Goal: Task Accomplishment & Management: Complete application form

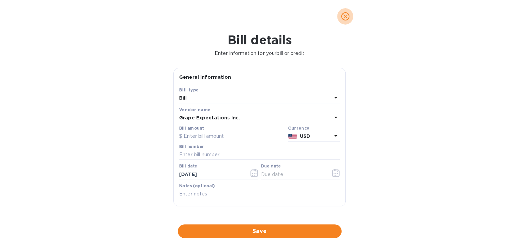
click at [346, 20] on span "close" at bounding box center [345, 16] width 8 height 8
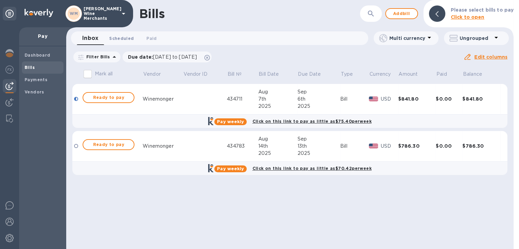
click at [130, 38] on span "Scheduled 0" at bounding box center [121, 38] width 25 height 7
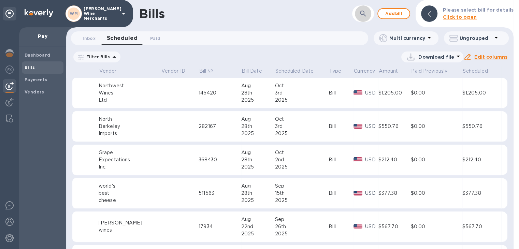
click at [364, 15] on icon "button" at bounding box center [363, 14] width 8 height 8
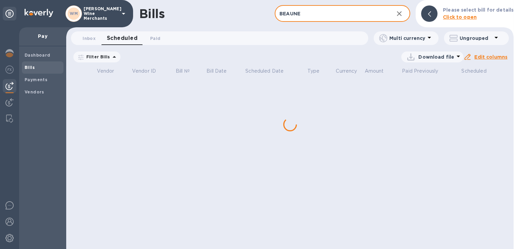
type input "BEAUNE"
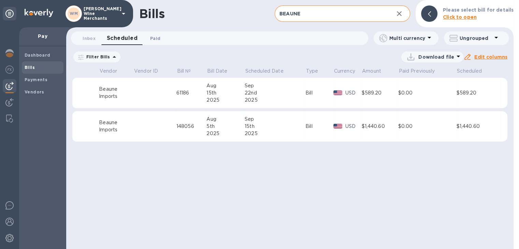
click at [156, 37] on span "Paid 0" at bounding box center [155, 38] width 10 height 7
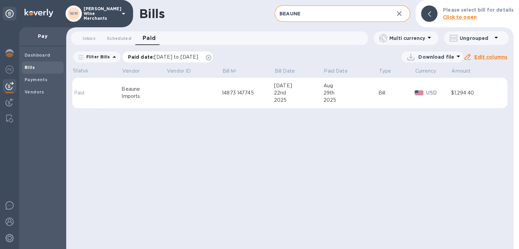
click at [170, 59] on span "[DATE] to [DATE]" at bounding box center [176, 56] width 44 height 5
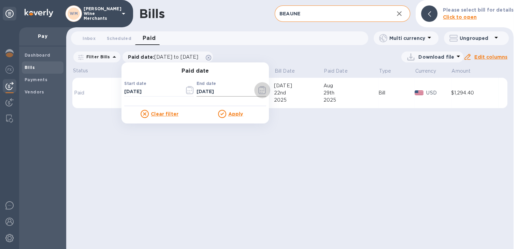
click at [262, 90] on icon "button" at bounding box center [262, 90] width 1 height 1
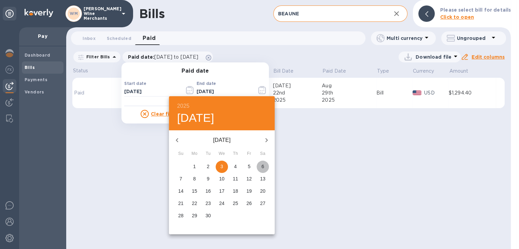
click at [262, 168] on p "6" at bounding box center [263, 166] width 3 height 7
type input "[DATE]"
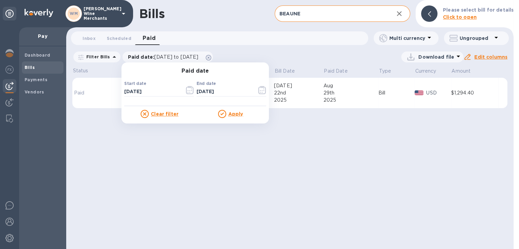
click at [234, 113] on u "Apply" at bounding box center [235, 113] width 15 height 5
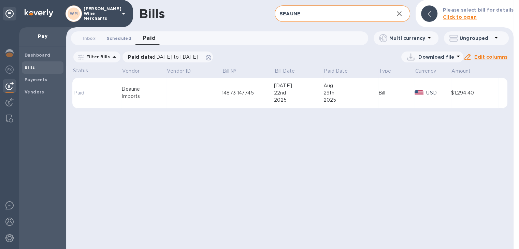
click at [122, 38] on span "Scheduled 0" at bounding box center [119, 38] width 25 height 7
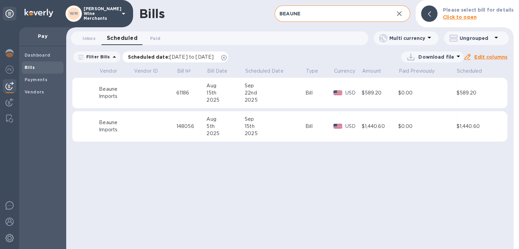
click at [202, 55] on span "[DATE] to [DATE]" at bounding box center [192, 56] width 44 height 5
click at [153, 36] on span "Paid 0" at bounding box center [155, 38] width 10 height 7
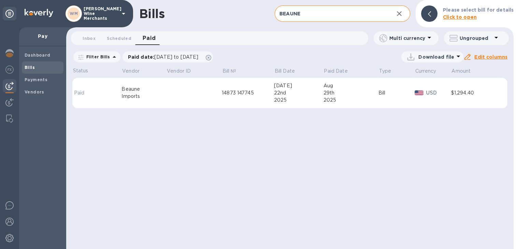
click at [236, 91] on div "14873 147745" at bounding box center [248, 92] width 52 height 7
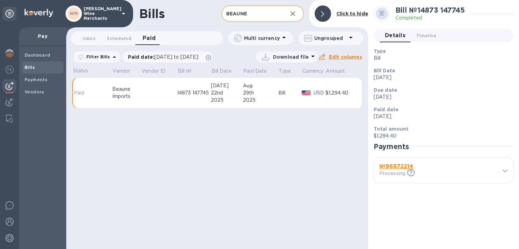
click at [505, 171] on icon at bounding box center [505, 170] width 5 height 3
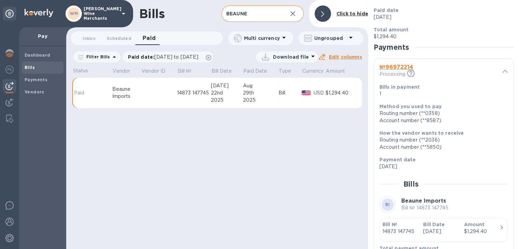
scroll to position [128, 0]
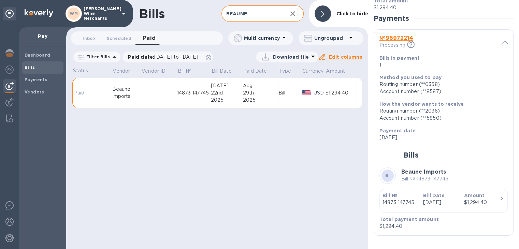
click at [34, 67] on b "Bills" at bounding box center [30, 67] width 10 height 5
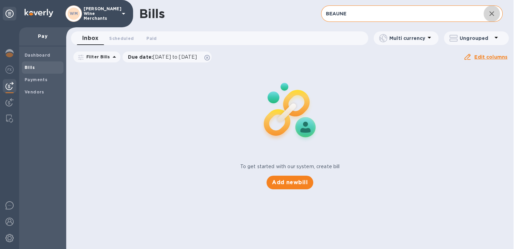
click at [493, 13] on icon "button" at bounding box center [492, 14] width 8 height 8
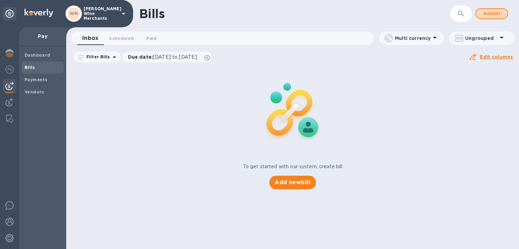
click at [493, 13] on span "Add bill" at bounding box center [492, 14] width 20 height 8
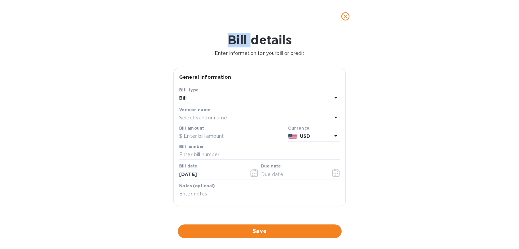
click at [493, 13] on div at bounding box center [259, 16] width 519 height 33
click at [192, 118] on p "Select vendor name" at bounding box center [203, 117] width 48 height 7
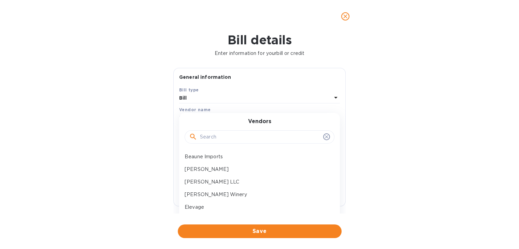
click at [207, 140] on input "text" at bounding box center [260, 137] width 121 height 10
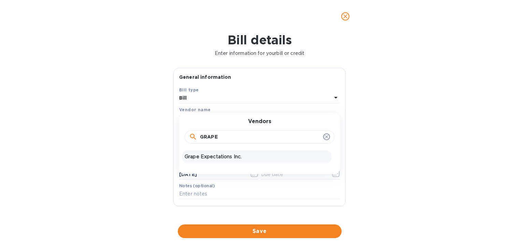
type input "GRAPE"
click at [210, 155] on p "Grape Expectations Inc." at bounding box center [257, 156] width 144 height 7
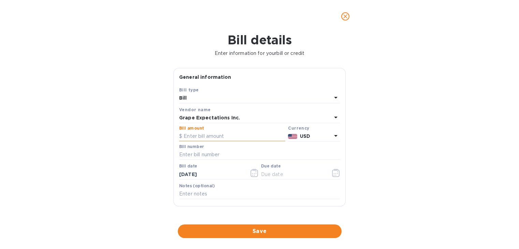
click at [206, 140] on input "text" at bounding box center [232, 136] width 106 height 10
click at [343, 17] on icon "close" at bounding box center [345, 16] width 7 height 7
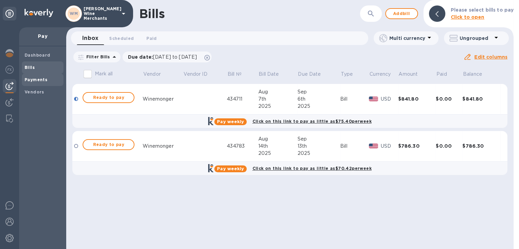
click at [35, 74] on div "Payments" at bounding box center [43, 80] width 42 height 12
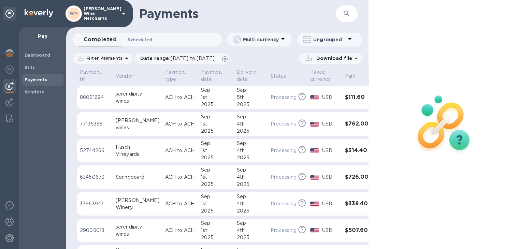
click at [139, 37] on span "Scheduled 0" at bounding box center [140, 39] width 25 height 7
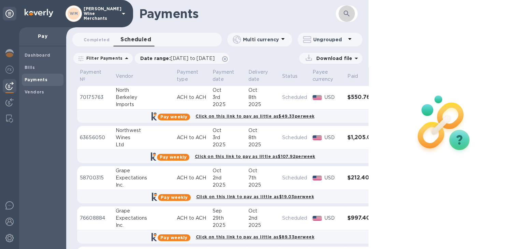
click at [343, 14] on icon "button" at bounding box center [347, 14] width 8 height 8
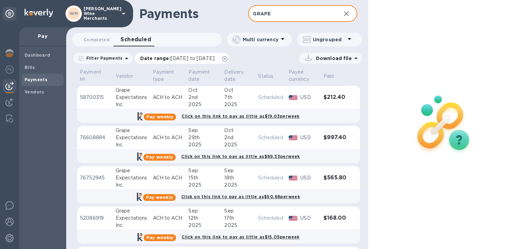
type input "GRAPE"
click at [215, 58] on span "[DATE] to [DATE]" at bounding box center [193, 58] width 44 height 5
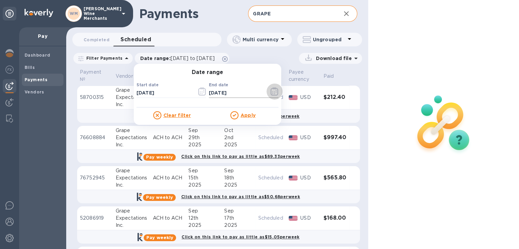
click at [273, 94] on icon "button" at bounding box center [275, 91] width 8 height 8
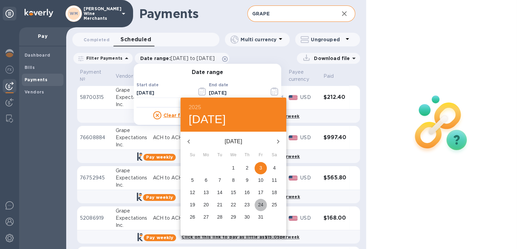
click at [261, 204] on p "24" at bounding box center [260, 204] width 5 height 7
type input "[DATE]"
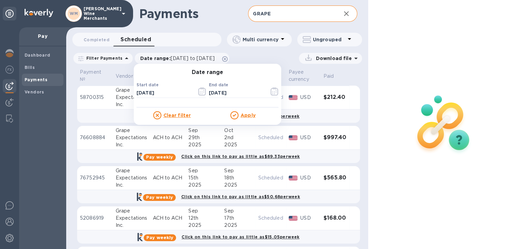
click at [246, 115] on u "Apply" at bounding box center [248, 115] width 15 height 5
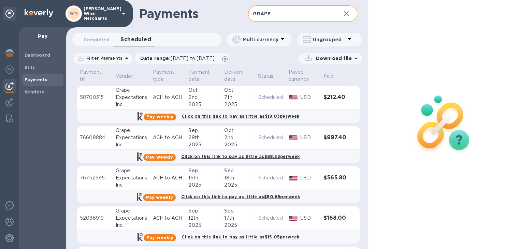
scroll to position [81, 0]
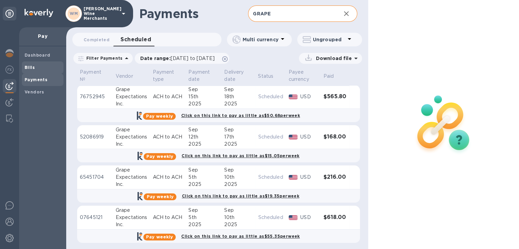
click at [29, 67] on b "Bills" at bounding box center [30, 67] width 10 height 5
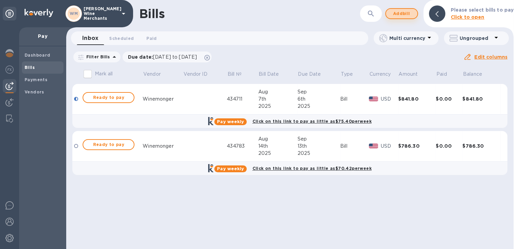
click at [407, 15] on span "Add bill" at bounding box center [402, 14] width 20 height 8
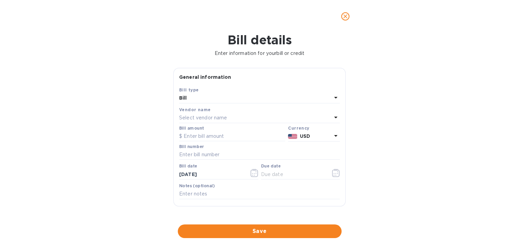
click at [201, 119] on p "Select vendor name" at bounding box center [203, 117] width 48 height 7
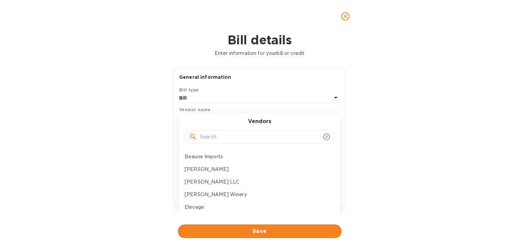
click at [205, 138] on input "text" at bounding box center [260, 137] width 121 height 10
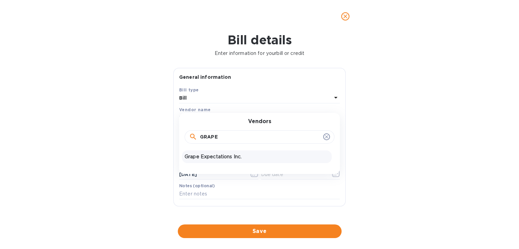
type input "GRAPE"
click at [209, 160] on div "Grape Expectations Inc." at bounding box center [257, 157] width 150 height 13
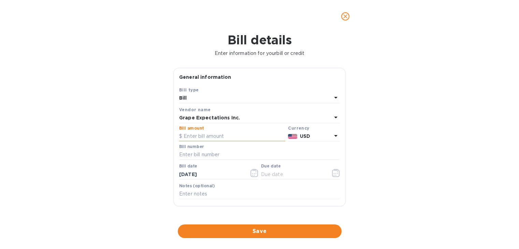
click at [201, 135] on input "text" at bounding box center [232, 136] width 106 height 10
type input "848.80"
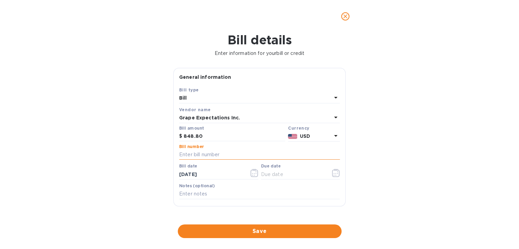
click at [205, 156] on input "text" at bounding box center [259, 155] width 161 height 10
type input "370264"
click at [337, 174] on icon "button" at bounding box center [337, 173] width 1 height 1
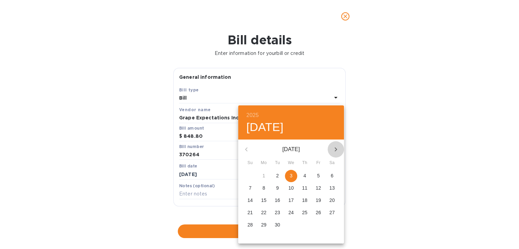
click at [340, 151] on icon "button" at bounding box center [336, 149] width 8 height 8
click at [262, 198] on p "13" at bounding box center [263, 200] width 5 height 7
type input "[DATE]"
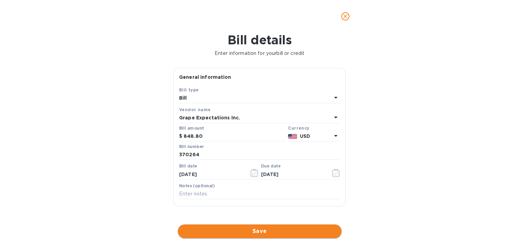
click at [255, 230] on span "Save" at bounding box center [259, 231] width 153 height 8
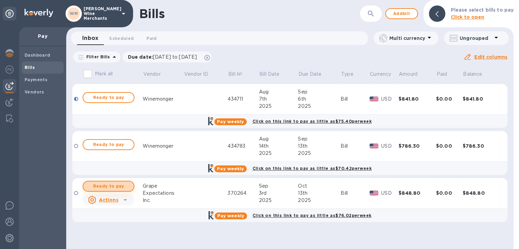
click at [112, 188] on span "Ready to pay" at bounding box center [109, 186] width 40 height 8
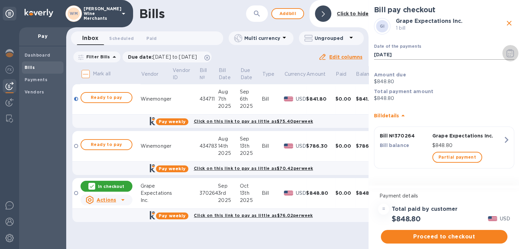
click at [507, 50] on icon "button" at bounding box center [511, 53] width 8 height 8
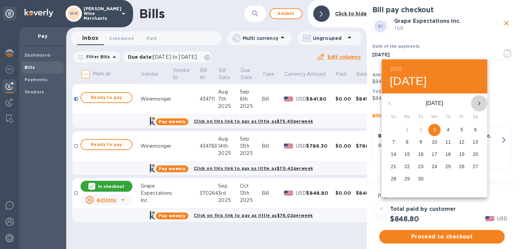
click at [481, 103] on icon "button" at bounding box center [479, 103] width 8 height 8
click at [460, 142] on p "10" at bounding box center [461, 142] width 5 height 7
type input "[DATE]"
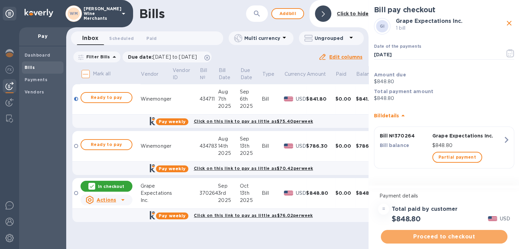
click at [434, 239] on span "Proceed to checkout" at bounding box center [445, 237] width 116 height 8
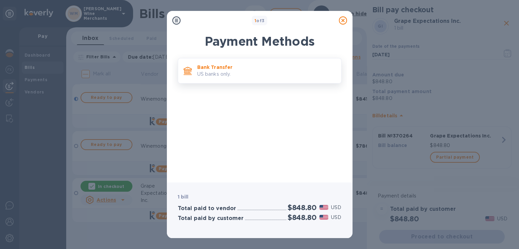
click at [195, 65] on div "Bank Transfer US banks only." at bounding box center [267, 70] width 144 height 19
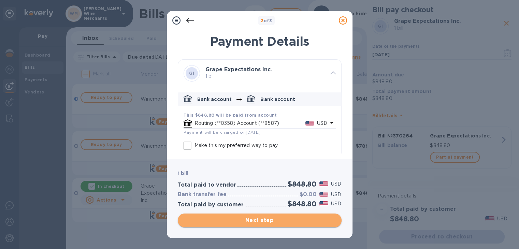
click at [273, 219] on span "Next step" at bounding box center [259, 220] width 153 height 8
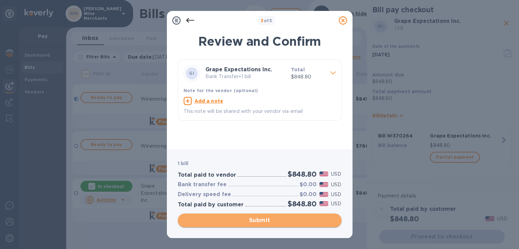
click at [273, 219] on span "Submit" at bounding box center [259, 220] width 153 height 8
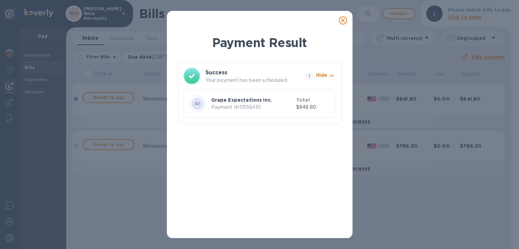
click at [343, 20] on icon at bounding box center [343, 20] width 8 height 8
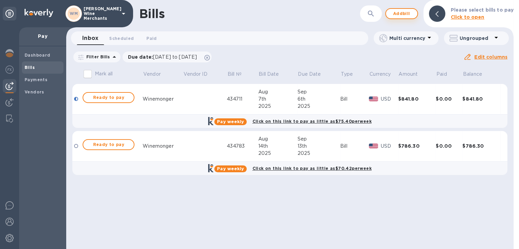
click at [406, 11] on span "Add bill" at bounding box center [402, 14] width 20 height 8
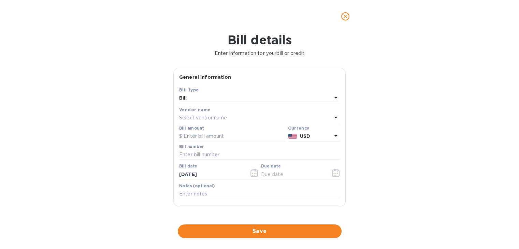
click at [224, 119] on p "Select vendor name" at bounding box center [203, 117] width 48 height 7
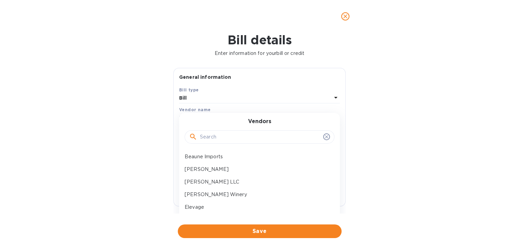
click at [221, 141] on input "text" at bounding box center [260, 137] width 121 height 10
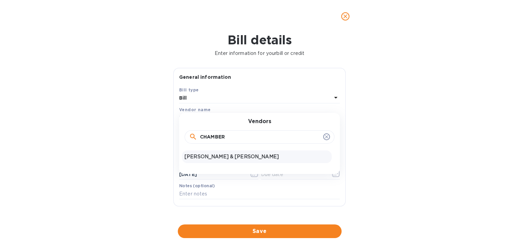
type input "CHAMBER"
click at [225, 160] on p "[PERSON_NAME] & [PERSON_NAME]" at bounding box center [257, 156] width 144 height 7
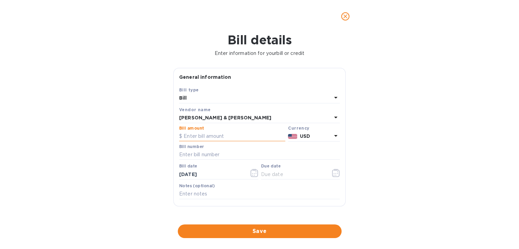
click at [202, 135] on input "text" at bounding box center [232, 136] width 106 height 10
type input "802.80"
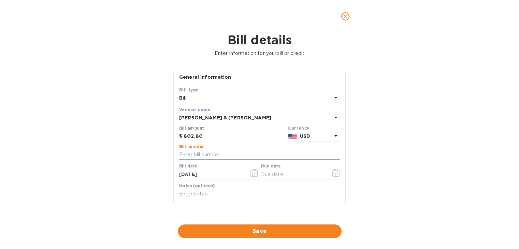
click at [201, 157] on input "text" at bounding box center [259, 155] width 161 height 10
type input "605929"
click at [334, 172] on icon "button" at bounding box center [336, 173] width 8 height 8
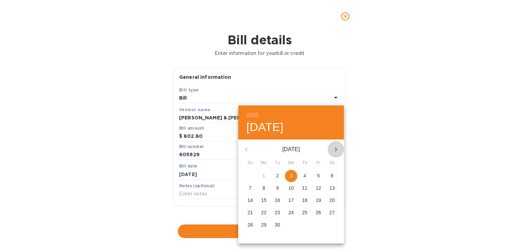
click at [337, 146] on icon "button" at bounding box center [336, 149] width 8 height 8
click at [261, 202] on span "13" at bounding box center [264, 200] width 12 height 7
type input "[DATE]"
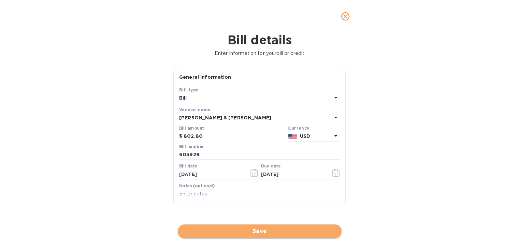
click at [254, 231] on span "Save" at bounding box center [259, 231] width 153 height 8
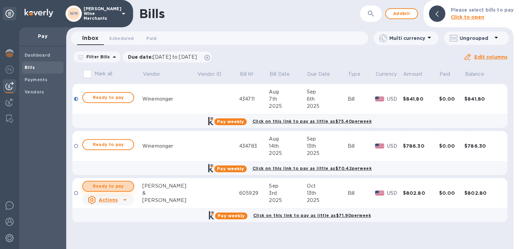
click at [115, 185] on span "Ready to pay" at bounding box center [108, 186] width 40 height 8
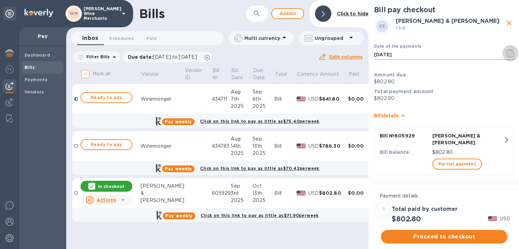
click at [510, 53] on icon "button" at bounding box center [511, 53] width 8 height 8
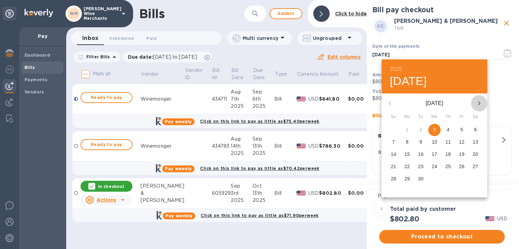
click at [481, 101] on icon "button" at bounding box center [479, 103] width 8 height 8
click at [461, 142] on p "10" at bounding box center [461, 142] width 5 height 7
type input "[DATE]"
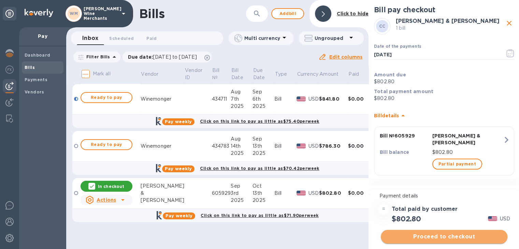
click at [436, 235] on span "Proceed to checkout" at bounding box center [445, 237] width 116 height 8
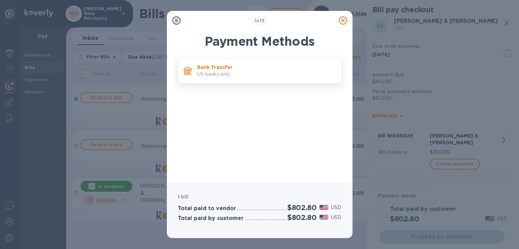
click at [228, 75] on p "US banks only." at bounding box center [266, 74] width 139 height 7
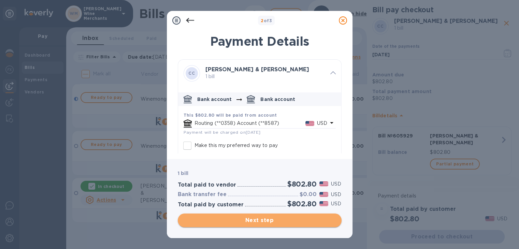
click at [254, 221] on span "Next step" at bounding box center [259, 220] width 153 height 8
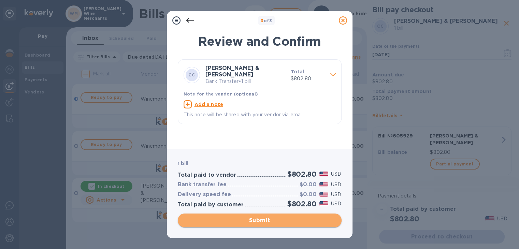
click at [254, 221] on span "Submit" at bounding box center [259, 220] width 153 height 8
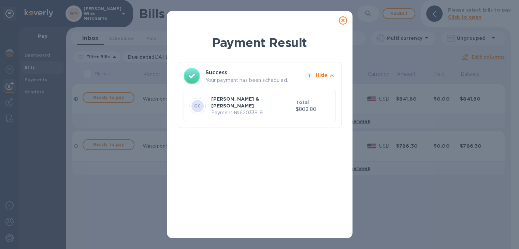
click at [341, 18] on icon at bounding box center [343, 20] width 8 height 8
